Goal: Navigation & Orientation: Find specific page/section

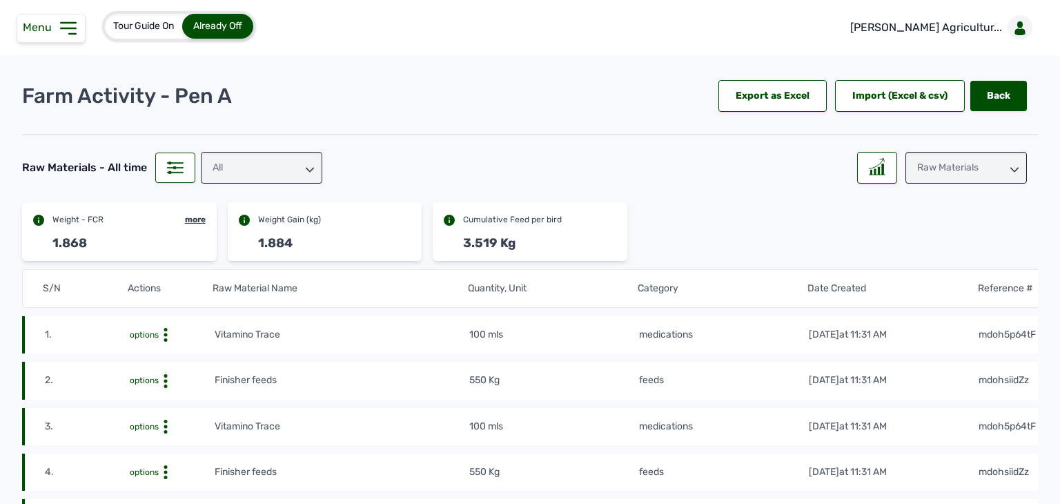
click at [55, 29] on span "Menu" at bounding box center [40, 27] width 35 height 13
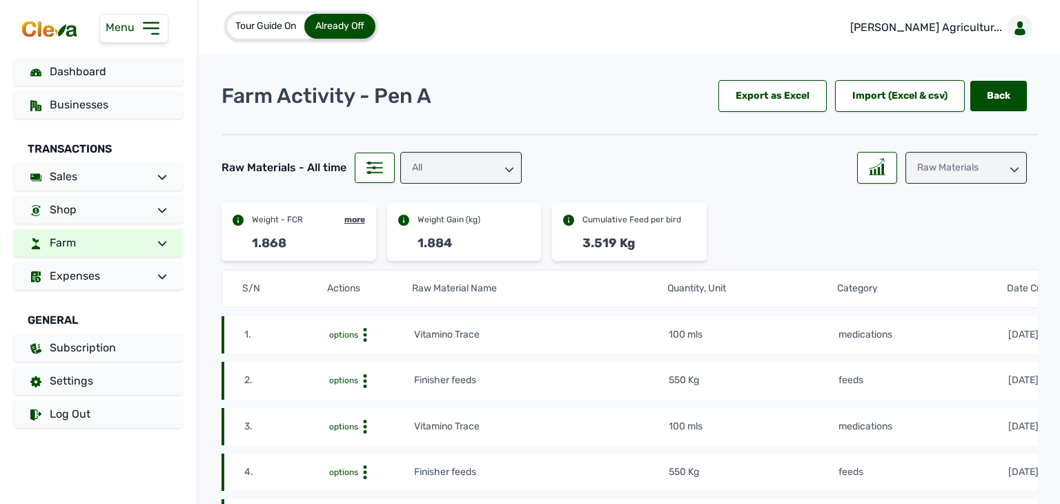
click at [166, 241] on link "Farm" at bounding box center [98, 243] width 169 height 28
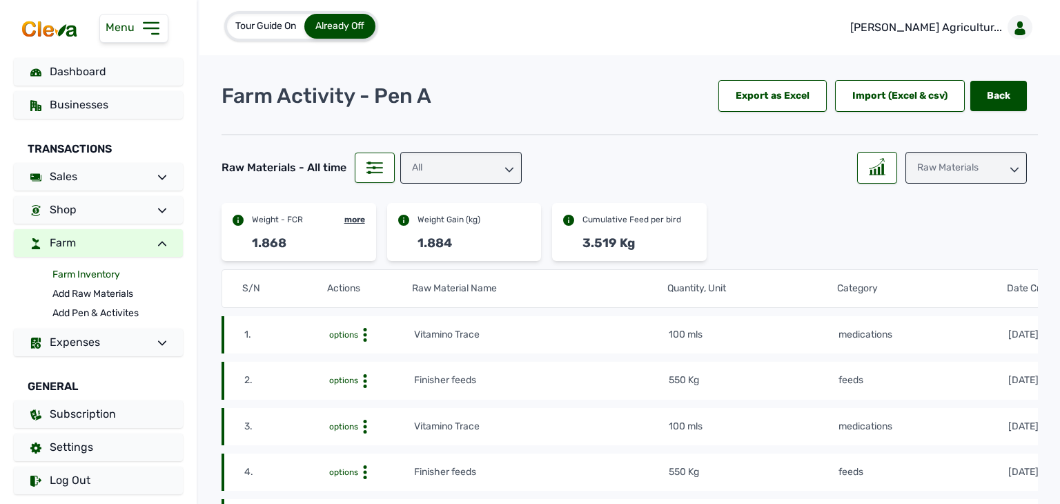
click at [97, 275] on link "Farm Inventory" at bounding box center [117, 274] width 130 height 19
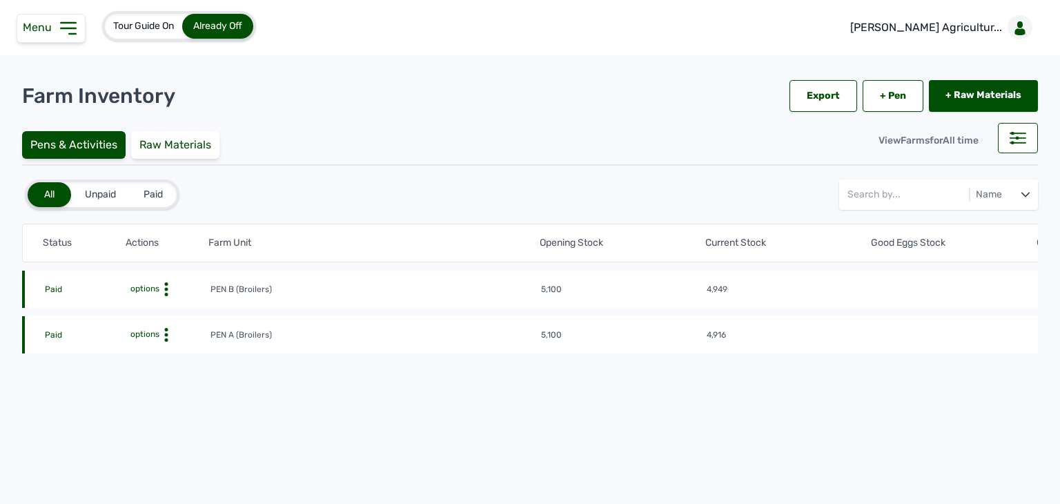
click at [97, 316] on tr "Paid options PEN B (Broilers) 5,100 4,949 Week 0, Day 1 of 8 weeks [DATE] 05:19…" at bounding box center [870, 334] width 1697 height 37
click at [72, 21] on icon at bounding box center [68, 28] width 22 height 22
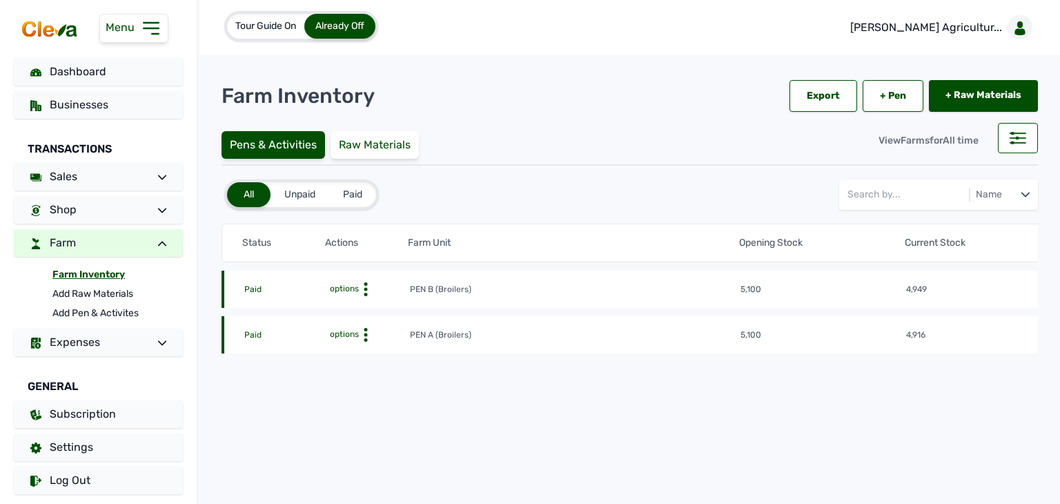
click at [158, 242] on icon at bounding box center [162, 244] width 8 height 8
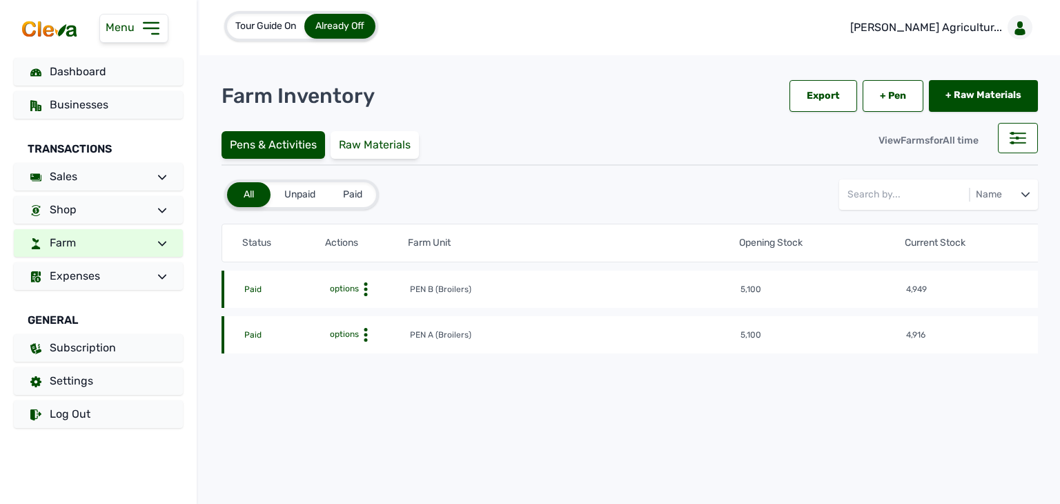
click at [150, 242] on span at bounding box center [156, 243] width 19 height 17
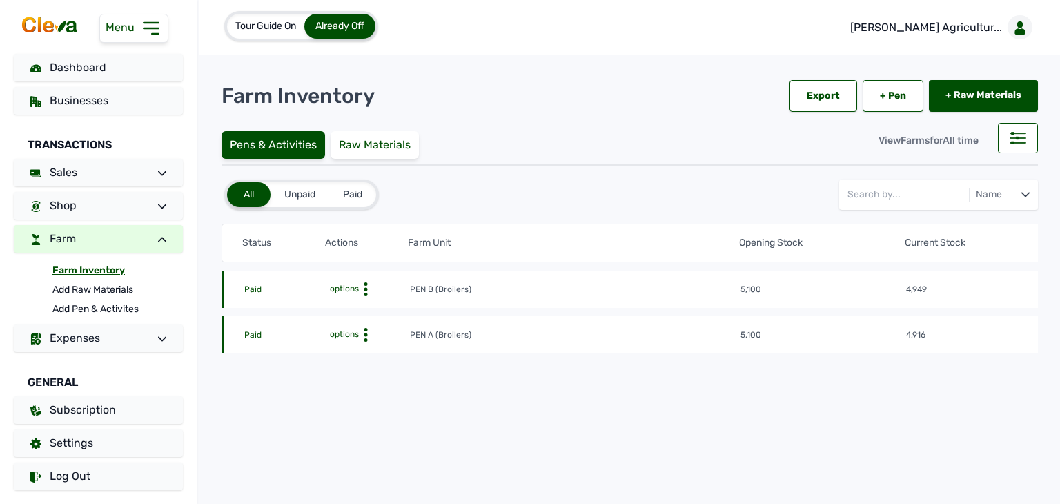
click at [52, 34] on div at bounding box center [98, 25] width 197 height 58
click at [50, 26] on img at bounding box center [49, 24] width 61 height 19
